Goal: Entertainment & Leisure: Consume media (video, audio)

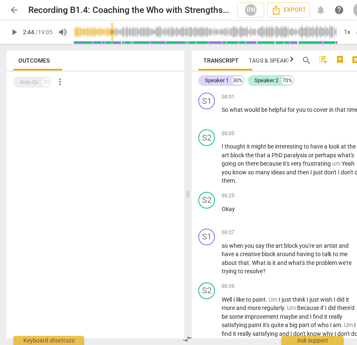
scroll to position [517, 0]
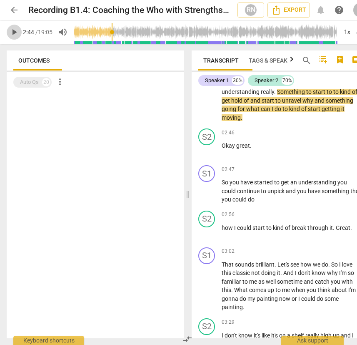
click at [12, 31] on span "play_arrow" at bounding box center [14, 32] width 10 height 10
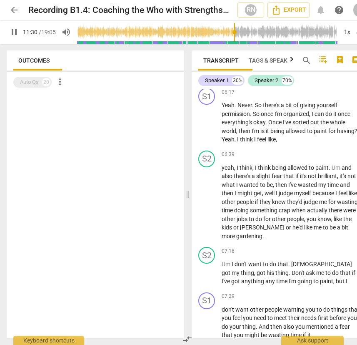
scroll to position [3178, 0]
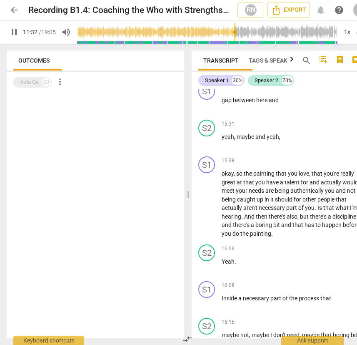
click at [13, 31] on span "pause" at bounding box center [14, 32] width 10 height 10
click at [13, 31] on span "play_arrow" at bounding box center [14, 32] width 10 height 10
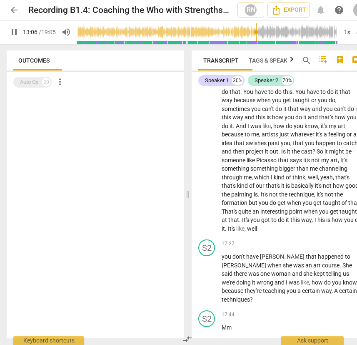
scroll to position [3710, 0]
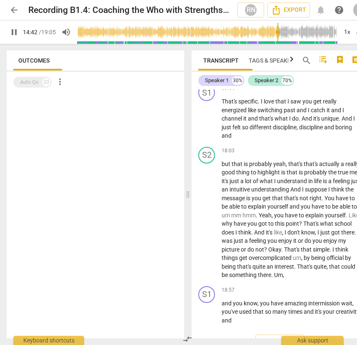
type input "883"
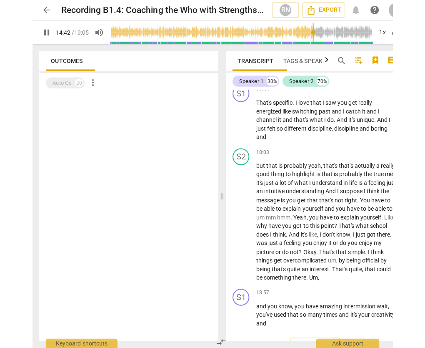
scroll to position [3968, 0]
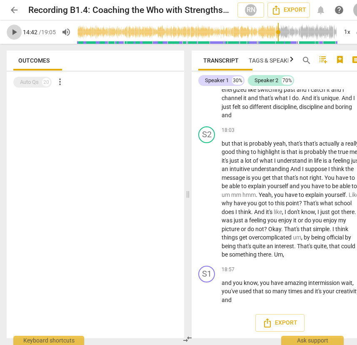
click at [17, 30] on span "play_arrow" at bounding box center [14, 32] width 10 height 10
click at [14, 34] on span "pause" at bounding box center [14, 32] width 10 height 10
click at [14, 34] on span "play_arrow" at bounding box center [14, 32] width 10 height 10
type input "883"
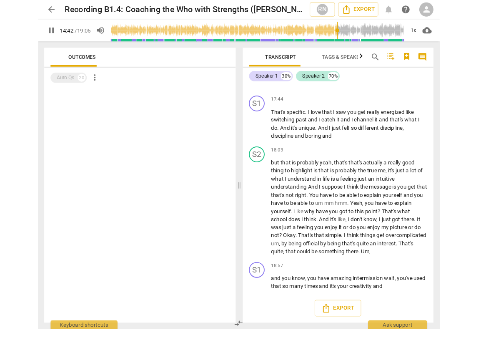
scroll to position [3148, 0]
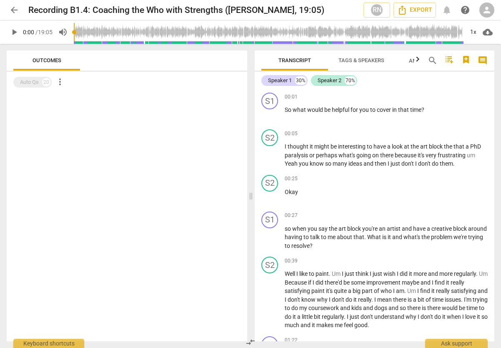
click at [11, 28] on span "play_arrow" at bounding box center [14, 32] width 10 height 10
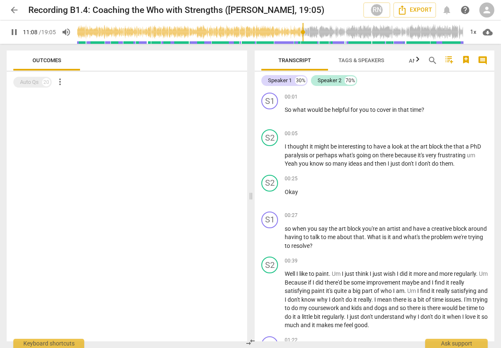
click at [305, 38] on input "range" at bounding box center [270, 32] width 387 height 27
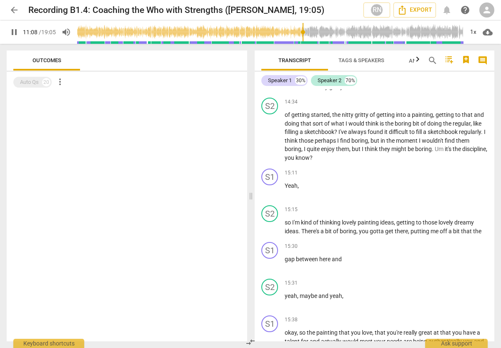
click at [328, 40] on input "range" at bounding box center [270, 32] width 387 height 27
click at [340, 40] on input "range" at bounding box center [270, 32] width 387 height 27
click at [351, 40] on input "range" at bounding box center [270, 32] width 387 height 27
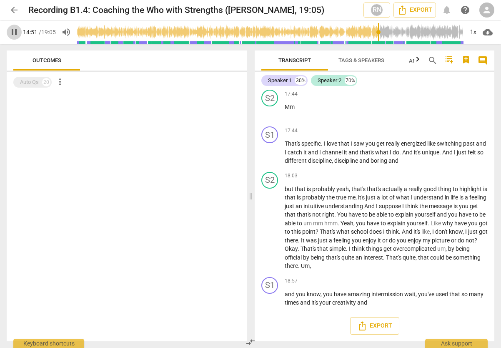
click at [16, 31] on span "pause" at bounding box center [14, 32] width 10 height 10
type input "892"
